Goal: Information Seeking & Learning: Learn about a topic

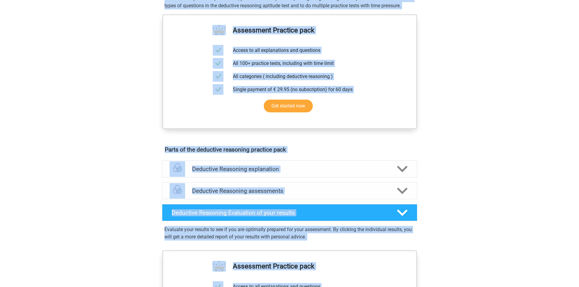
scroll to position [325, 0]
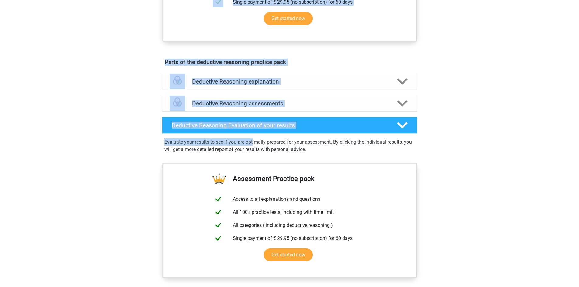
drag, startPoint x: 139, startPoint y: 66, endPoint x: 253, endPoint y: 142, distance: 136.8
click at [253, 142] on div "Register Nederlands English" at bounding box center [289, 64] width 579 height 778
click at [339, 90] on div "Deductive Reasoning explanation" at bounding box center [289, 81] width 255 height 17
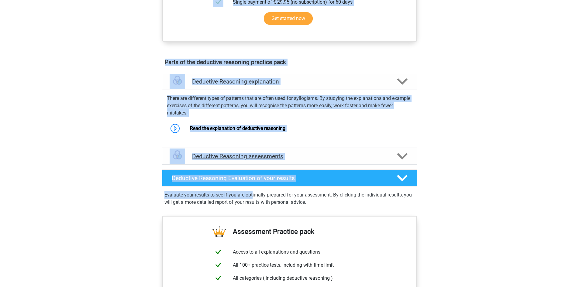
click at [374, 159] on div "Deductive Reasoning assessments" at bounding box center [289, 156] width 255 height 17
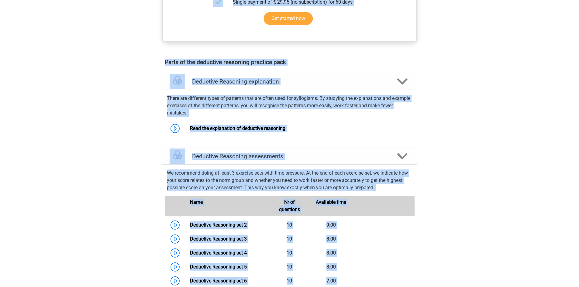
click at [440, 156] on div "Register Nederlands English" at bounding box center [289, 287] width 579 height 1225
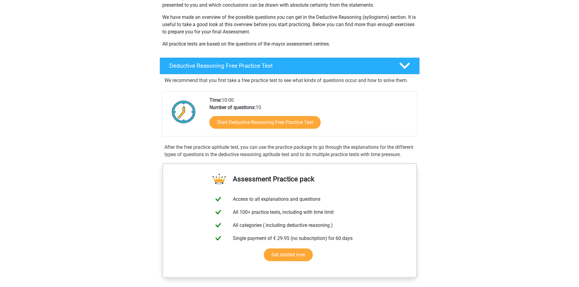
scroll to position [82, 0]
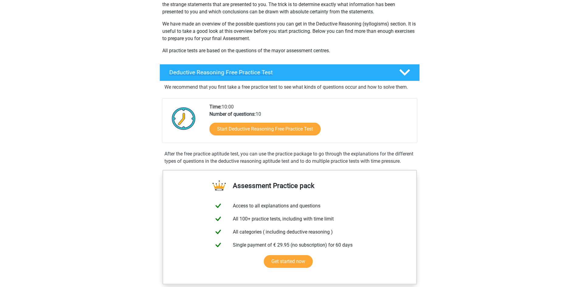
click at [318, 70] on h4 "Deductive Reasoning Free Practice Test" at bounding box center [279, 72] width 220 height 7
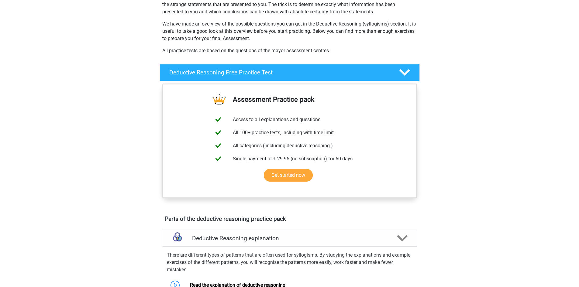
click at [323, 73] on h4 "Deductive Reasoning Free Practice Test" at bounding box center [279, 72] width 220 height 7
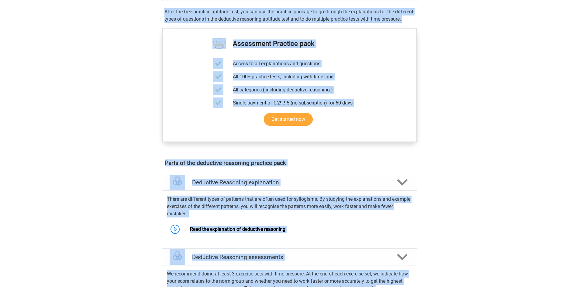
scroll to position [0, 0]
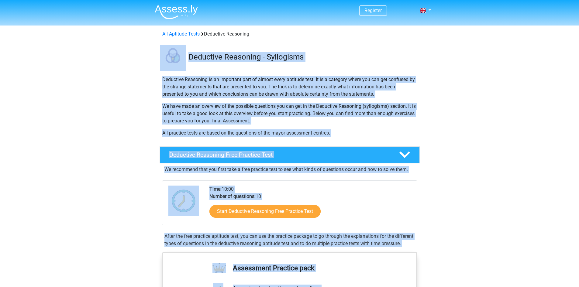
drag, startPoint x: 317, startPoint y: 139, endPoint x: 160, endPoint y: 55, distance: 177.9
copy div "Deductive Reasoning - Syllogisms Deductive Reasoning is an important part of al…"
